Goal: Information Seeking & Learning: Learn about a topic

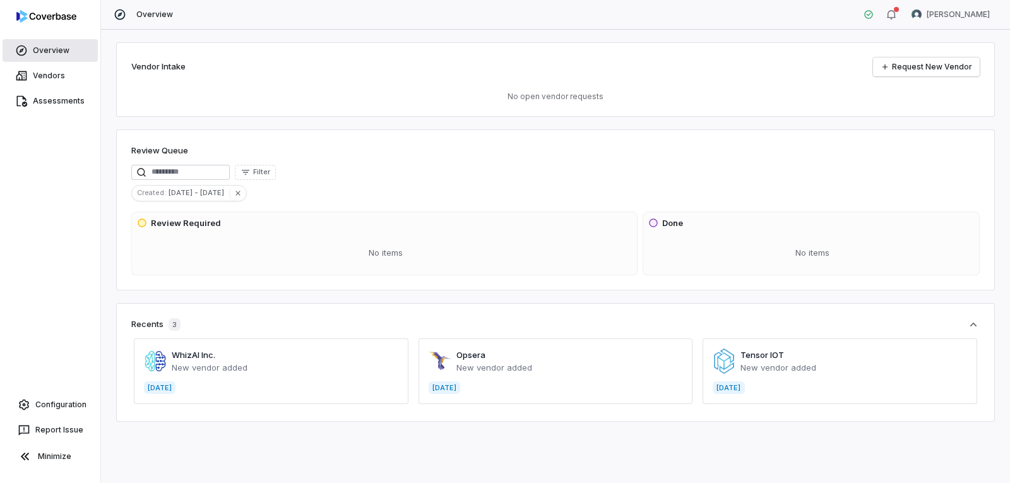
click at [51, 54] on link "Overview" at bounding box center [50, 50] width 95 height 23
click at [52, 73] on link "Vendors" at bounding box center [50, 75] width 95 height 23
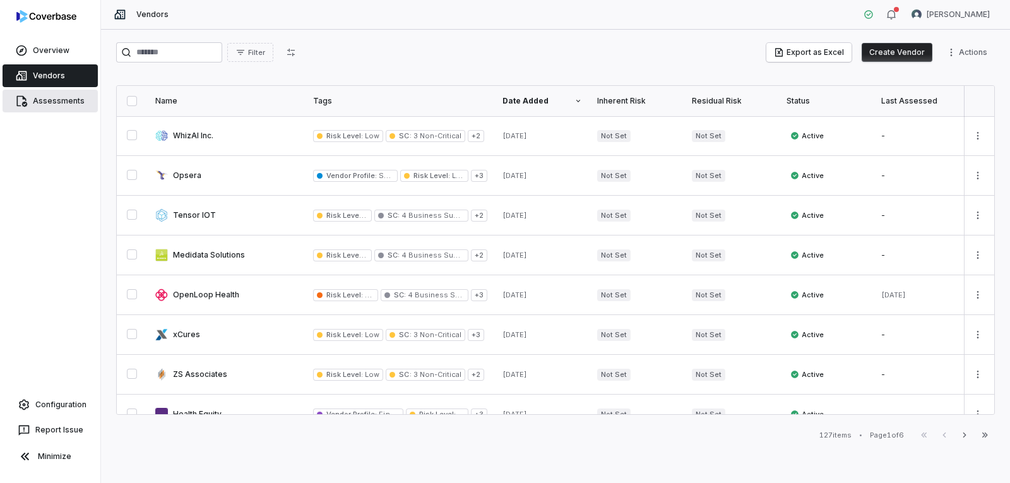
click at [60, 98] on link "Assessments" at bounding box center [50, 101] width 95 height 23
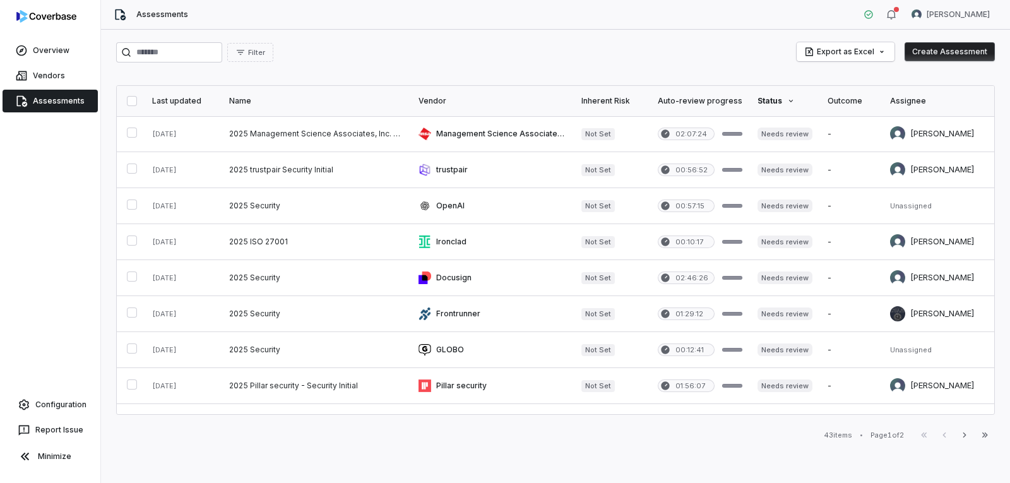
click at [764, 98] on div "Status" at bounding box center [785, 101] width 55 height 10
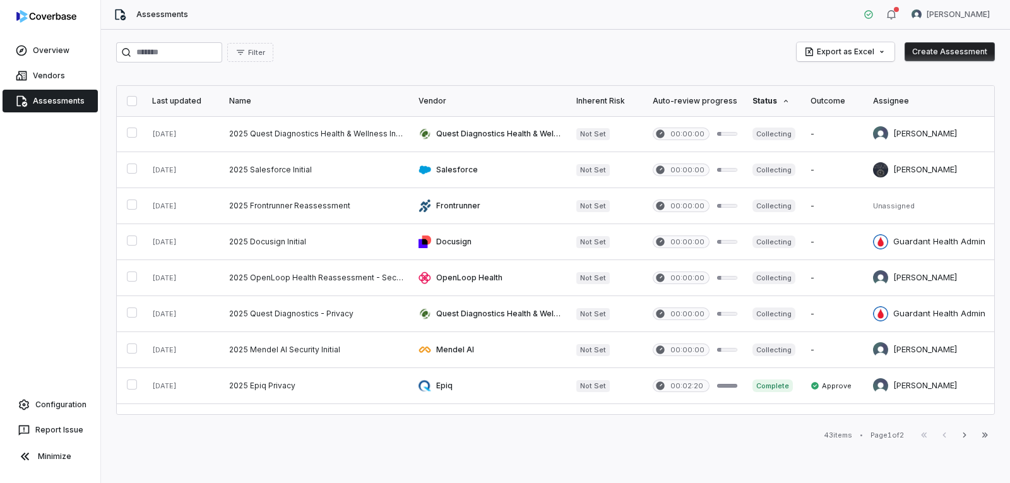
click at [784, 102] on icon at bounding box center [786, 101] width 4 height 3
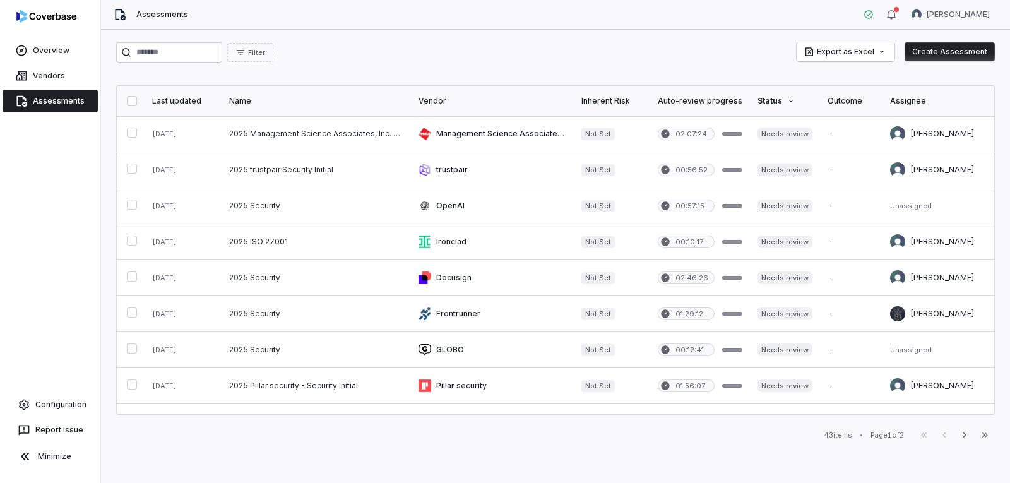
click at [768, 99] on div "Status" at bounding box center [785, 101] width 55 height 10
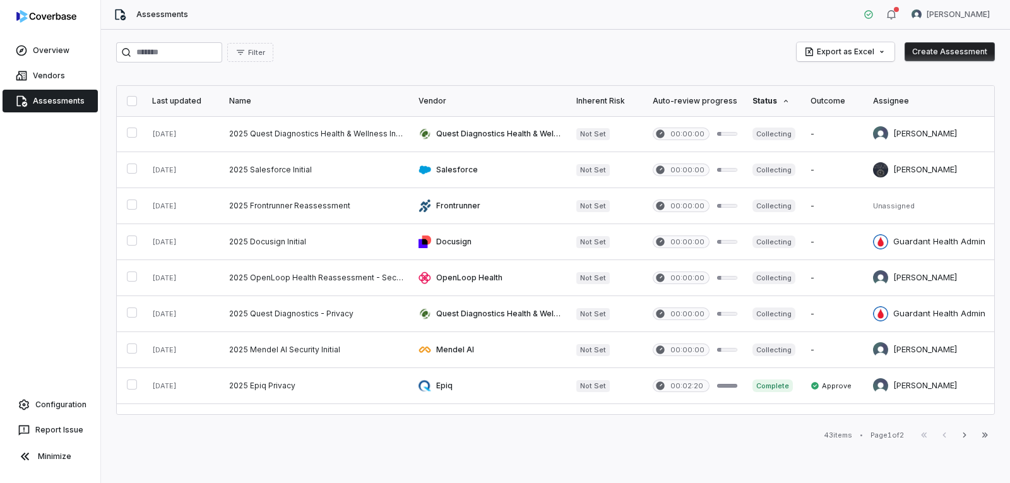
click at [784, 104] on icon at bounding box center [786, 101] width 8 height 8
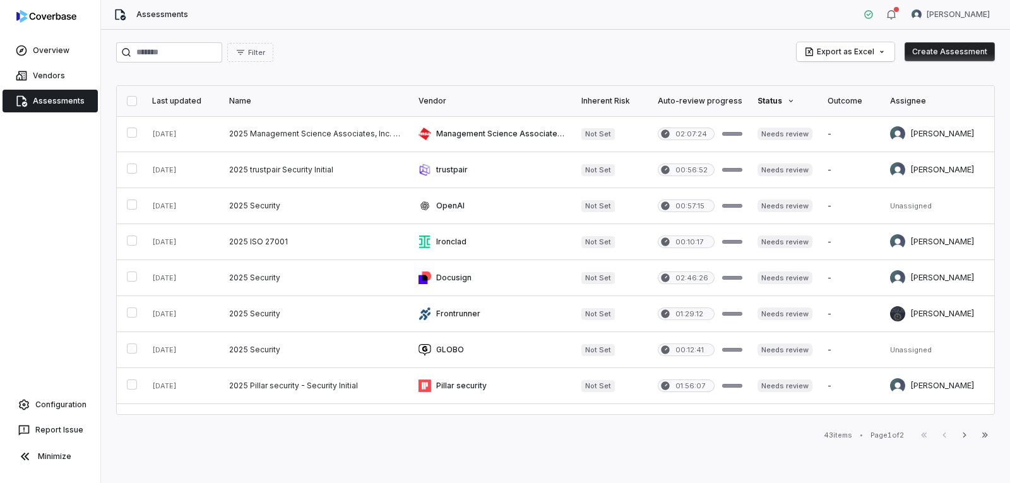
click at [774, 99] on div "Status" at bounding box center [785, 101] width 55 height 10
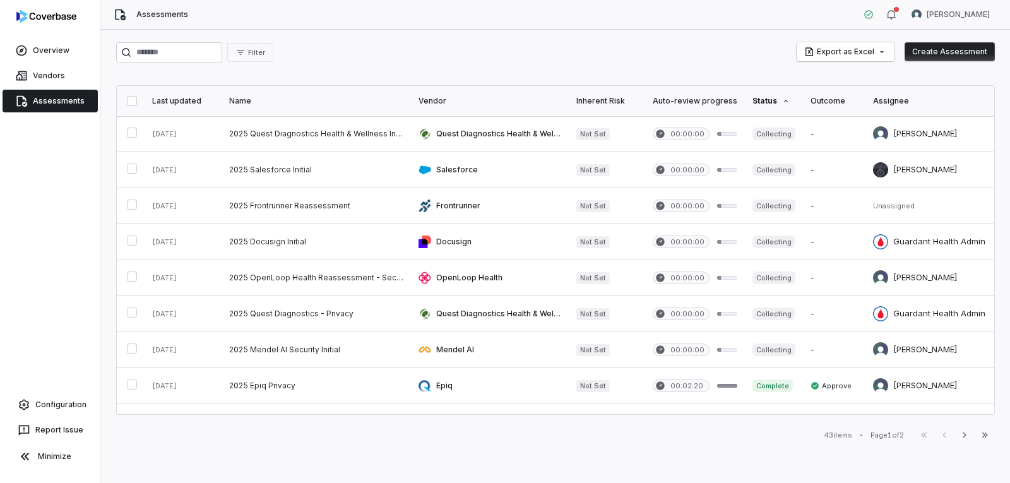
click at [774, 99] on div "Status" at bounding box center [774, 101] width 43 height 10
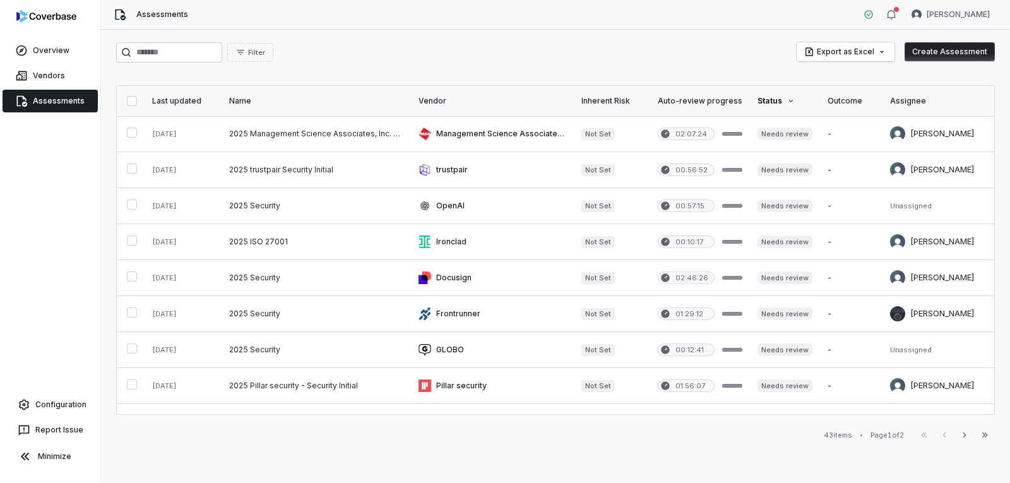
click at [774, 99] on div "Status" at bounding box center [785, 101] width 55 height 10
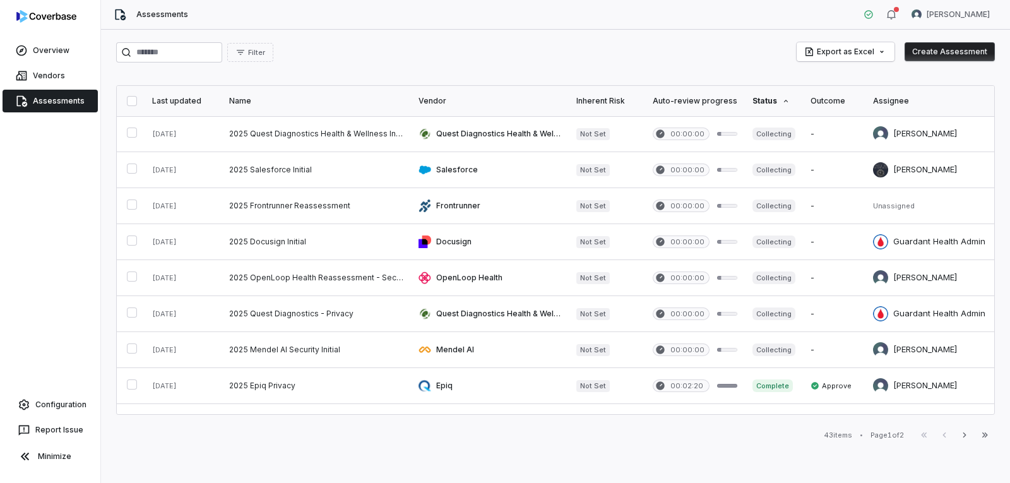
click at [182, 101] on div "Last updated" at bounding box center [183, 101] width 62 height 10
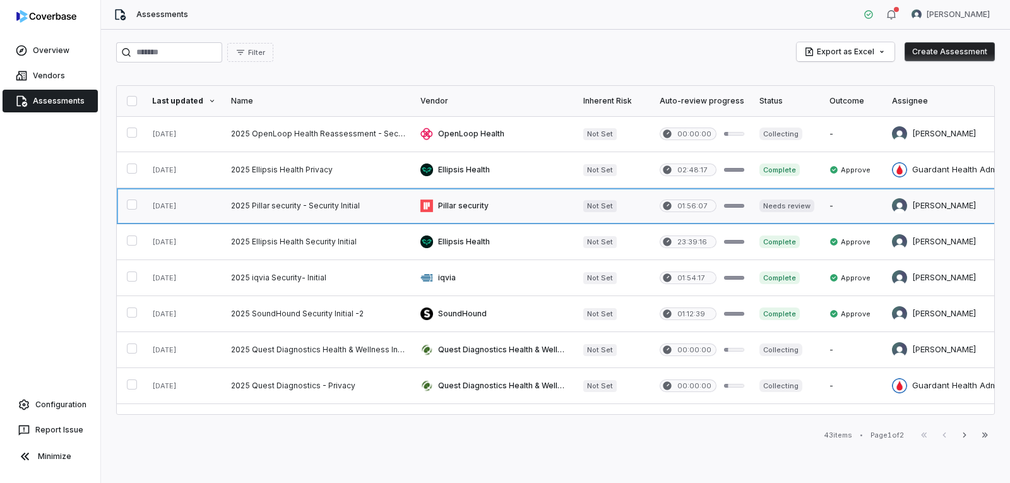
click at [287, 208] on link at bounding box center [318, 205] width 189 height 35
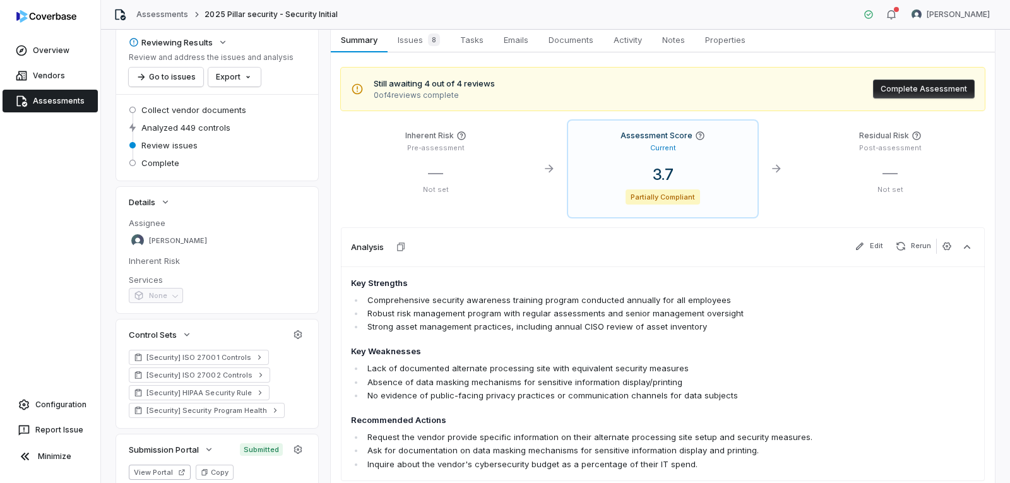
scroll to position [126, 0]
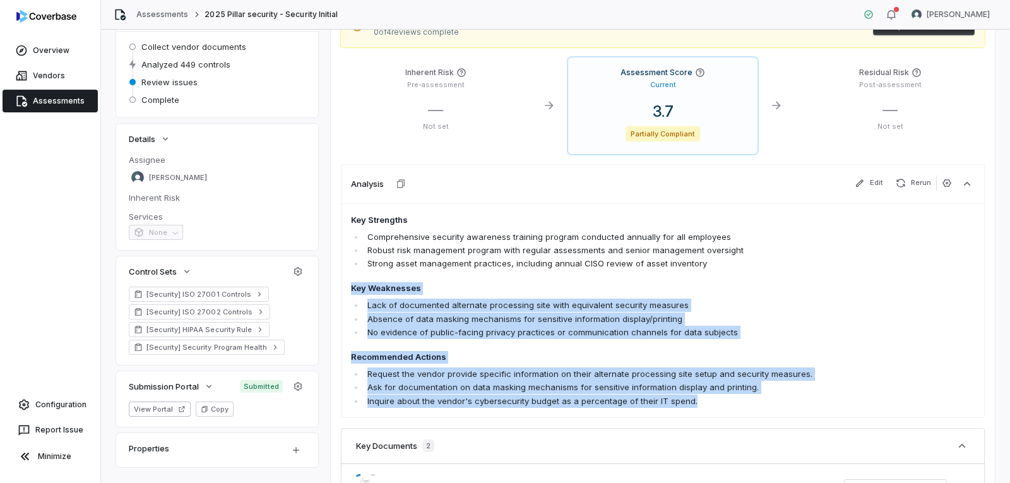
drag, startPoint x: 692, startPoint y: 403, endPoint x: 350, endPoint y: 291, distance: 359.4
click at [350, 291] on div "Key Strengths Comprehensive security awareness training program conducted annua…" at bounding box center [663, 310] width 644 height 215
click at [518, 317] on li "Absence of data masking mechanisms for sensitive information display/printing" at bounding box center [607, 319] width 486 height 13
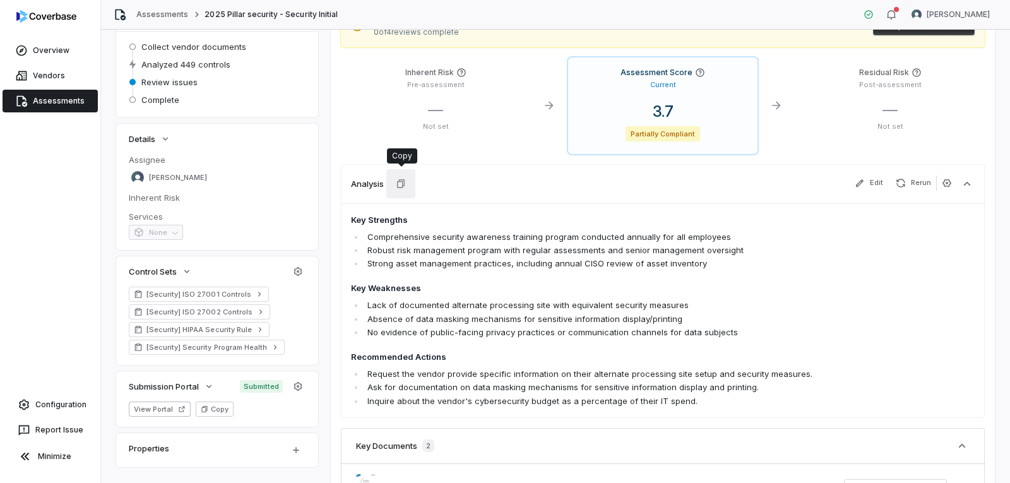
click at [407, 186] on button "button" at bounding box center [400, 183] width 29 height 29
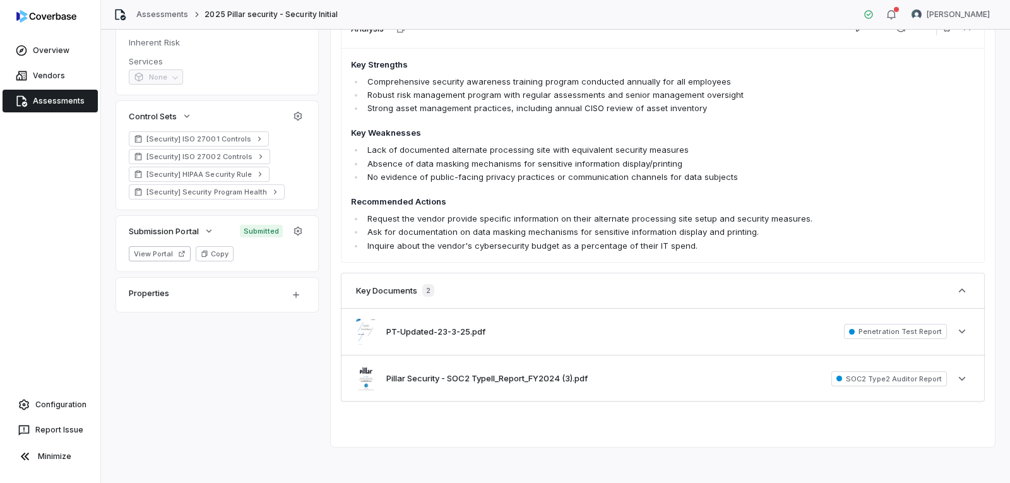
scroll to position [286, 0]
